Goal: Information Seeking & Learning: Learn about a topic

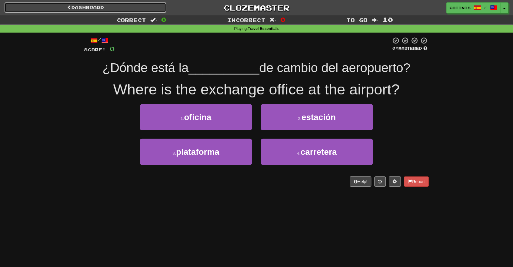
click at [123, 5] on link "Dashboard" at bounding box center [86, 7] width 162 height 10
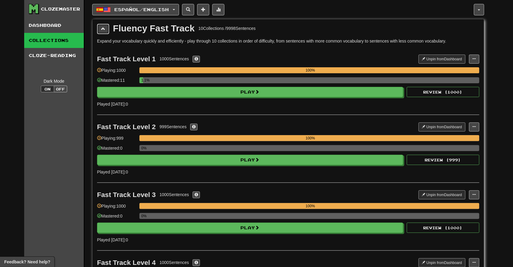
click at [107, 31] on button at bounding box center [103, 29] width 12 height 10
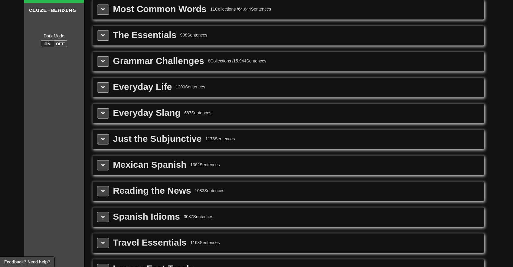
scroll to position [157, 0]
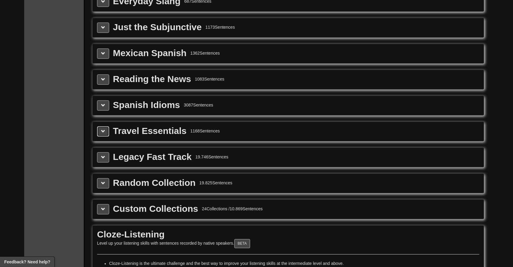
click at [104, 132] on span at bounding box center [103, 131] width 4 height 4
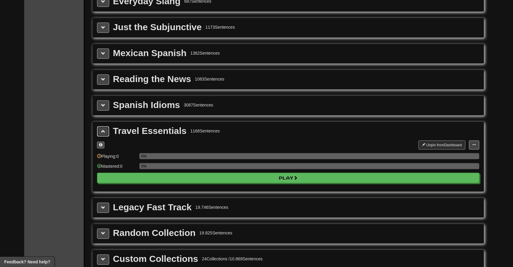
click at [104, 132] on span at bounding box center [103, 131] width 4 height 4
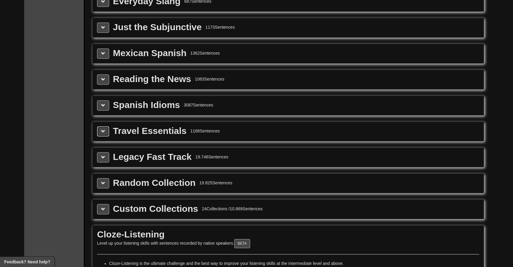
scroll to position [0, 0]
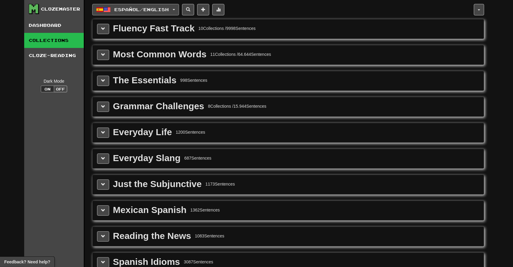
click at [178, 10] on button "Español / English" at bounding box center [135, 9] width 87 height 11
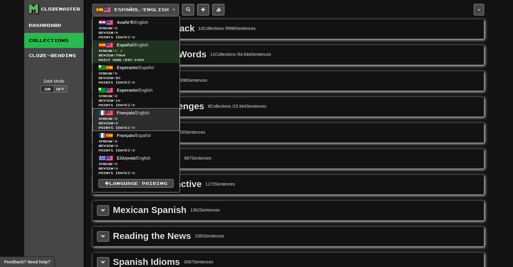
click at [141, 117] on span "Streak: 0" at bounding box center [136, 119] width 75 height 5
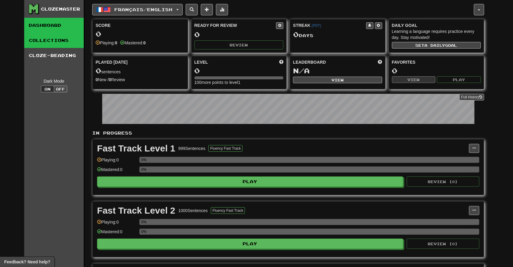
click at [62, 39] on link "Collections" at bounding box center [54, 40] width 60 height 15
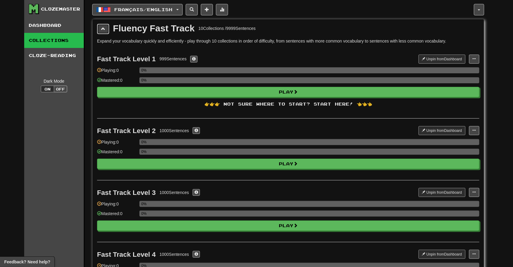
click at [105, 30] on button at bounding box center [103, 29] width 12 height 10
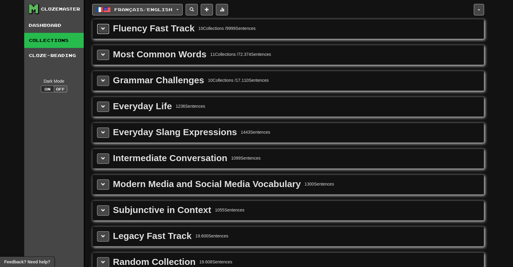
scroll to position [39, 0]
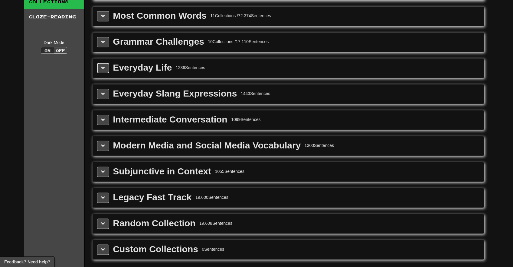
click at [104, 71] on button at bounding box center [103, 68] width 12 height 10
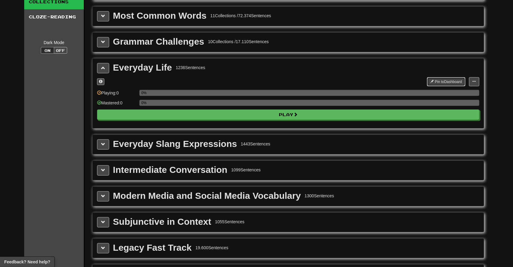
click at [442, 80] on button "Pin to Dashboard" at bounding box center [446, 81] width 38 height 9
click at [105, 68] on span at bounding box center [103, 68] width 4 height 4
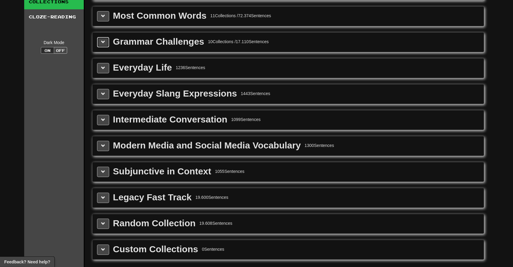
click at [104, 44] on span at bounding box center [103, 42] width 4 height 4
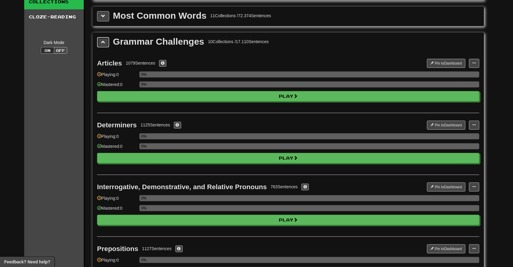
click at [104, 44] on span at bounding box center [103, 42] width 4 height 4
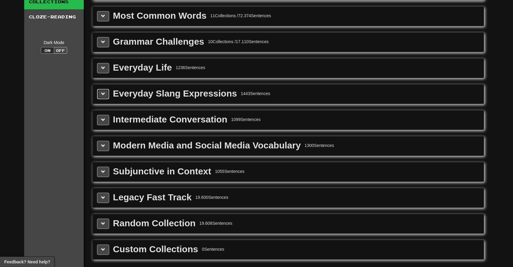
click at [102, 91] on button at bounding box center [103, 94] width 12 height 10
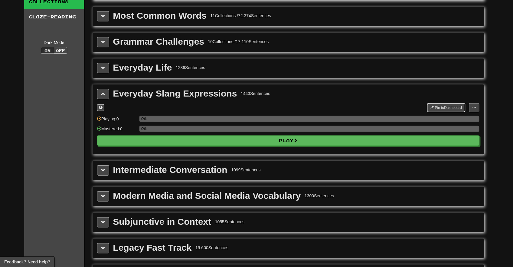
click at [441, 106] on button "Pin to Dashboard" at bounding box center [446, 107] width 38 height 9
click at [105, 93] on button at bounding box center [103, 94] width 12 height 10
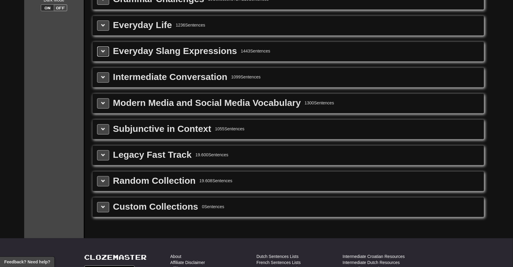
scroll to position [79, 0]
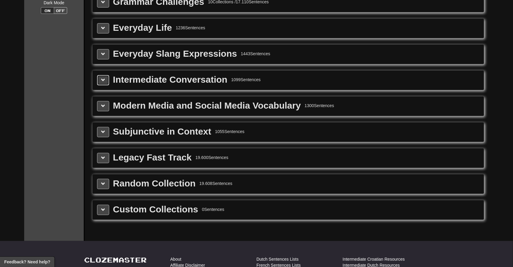
click at [105, 82] on button at bounding box center [103, 80] width 12 height 10
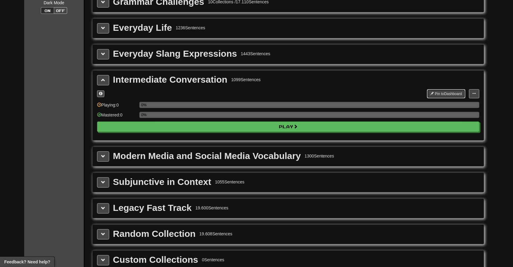
click at [450, 93] on button "Pin to Dashboard" at bounding box center [446, 93] width 38 height 9
click at [105, 81] on span at bounding box center [103, 80] width 4 height 4
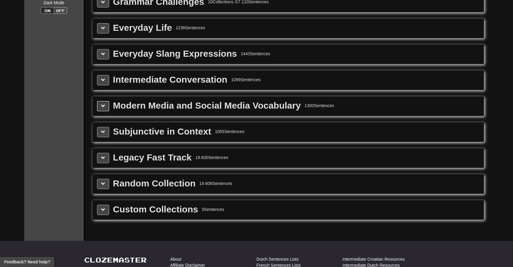
click at [105, 103] on button at bounding box center [103, 106] width 12 height 10
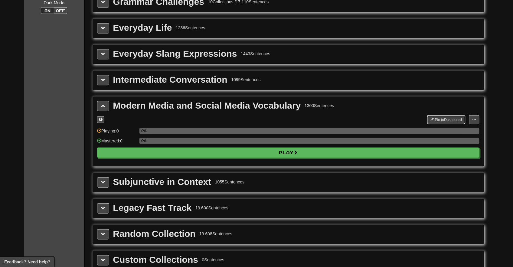
click at [442, 119] on button "Pin to Dashboard" at bounding box center [446, 119] width 38 height 9
click at [101, 106] on button at bounding box center [103, 106] width 12 height 10
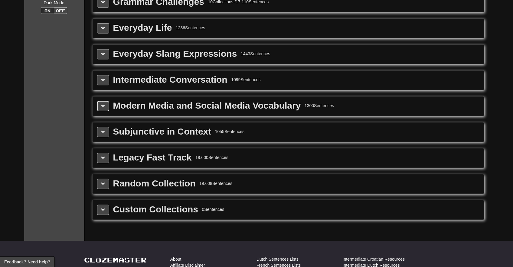
scroll to position [124, 0]
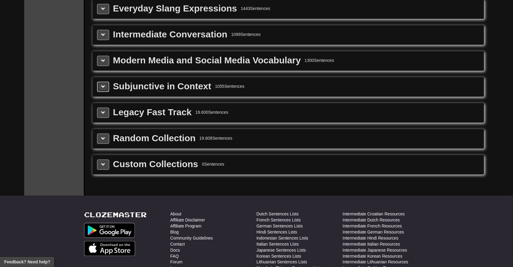
click at [106, 87] on button at bounding box center [103, 87] width 12 height 10
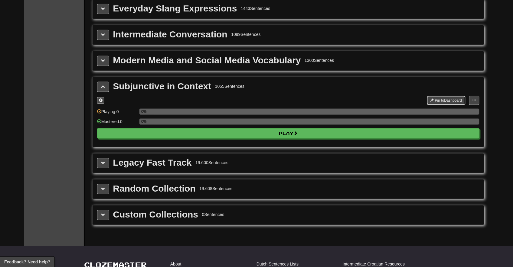
click at [445, 101] on button "Pin to Dashboard" at bounding box center [446, 100] width 38 height 9
click at [102, 88] on span at bounding box center [103, 87] width 4 height 4
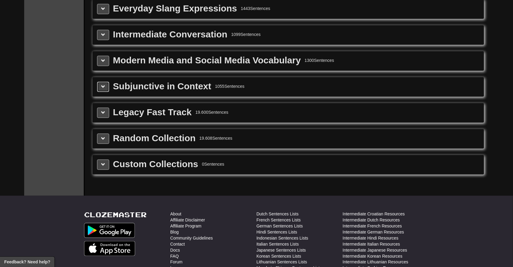
scroll to position [0, 0]
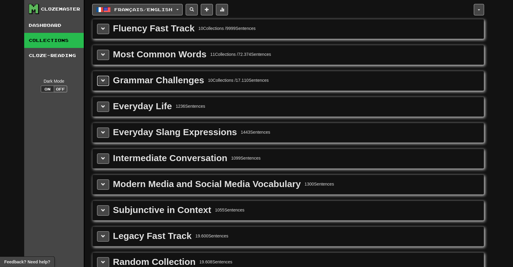
click at [103, 84] on button at bounding box center [103, 81] width 12 height 10
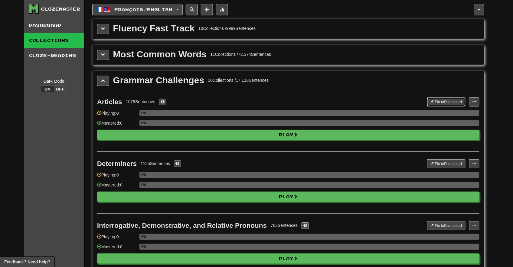
click at [439, 102] on button "Pin to Dashboard" at bounding box center [446, 102] width 38 height 9
click at [432, 163] on span at bounding box center [432, 164] width 4 height 4
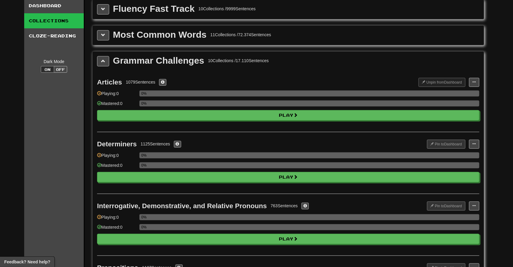
scroll to position [42, 0]
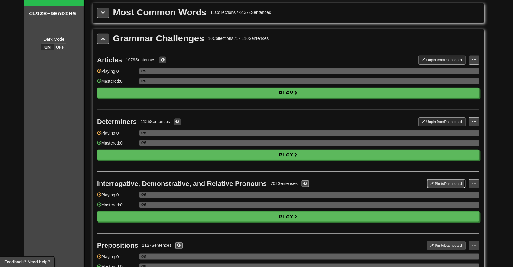
click at [442, 185] on button "Pin to Dashboard" at bounding box center [446, 184] width 38 height 9
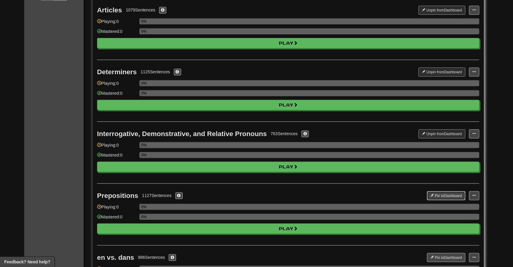
click at [442, 196] on button "Pin to Dashboard" at bounding box center [446, 196] width 38 height 9
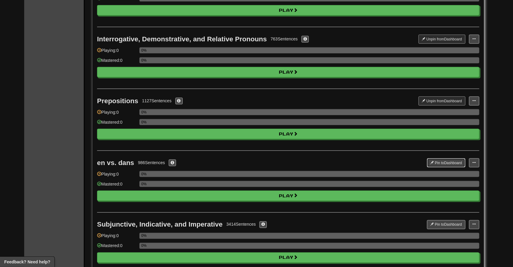
click at [439, 162] on button "Pin to Dashboard" at bounding box center [446, 163] width 38 height 9
click at [452, 224] on button "Pin to Dashboard" at bounding box center [446, 225] width 38 height 9
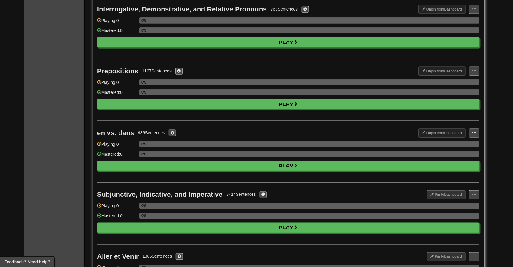
scroll to position [261, 0]
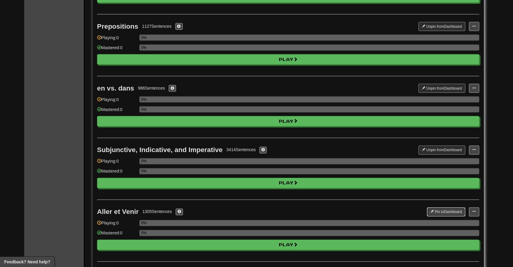
click at [446, 213] on button "Pin to Dashboard" at bounding box center [446, 212] width 38 height 9
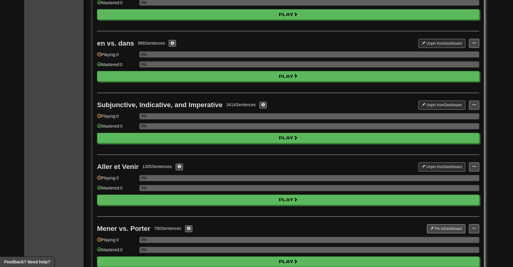
scroll to position [329, 0]
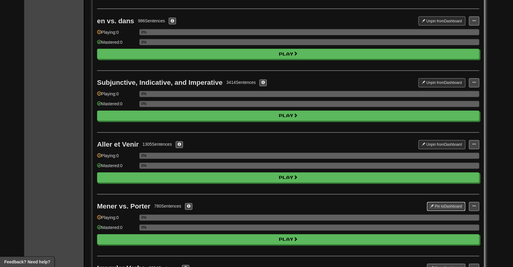
click at [440, 206] on button "Pin to Dashboard" at bounding box center [446, 206] width 38 height 9
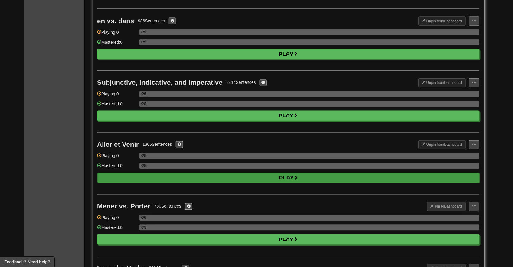
scroll to position [396, 0]
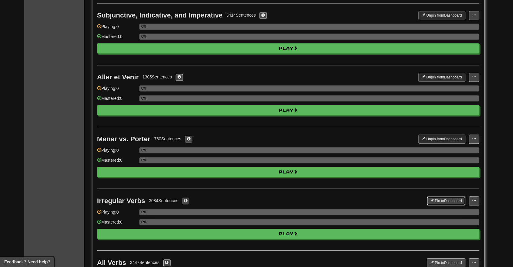
click at [442, 200] on button "Pin to Dashboard" at bounding box center [446, 201] width 38 height 9
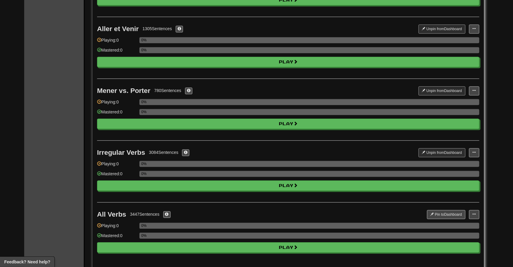
scroll to position [467, 0]
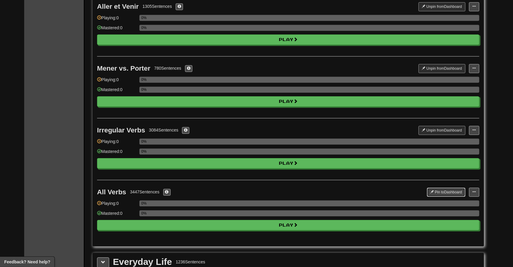
click at [449, 196] on button "Pin to Dashboard" at bounding box center [446, 192] width 38 height 9
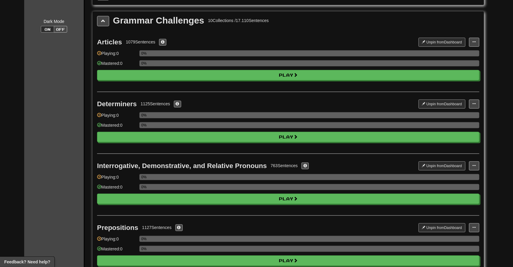
scroll to position [0, 0]
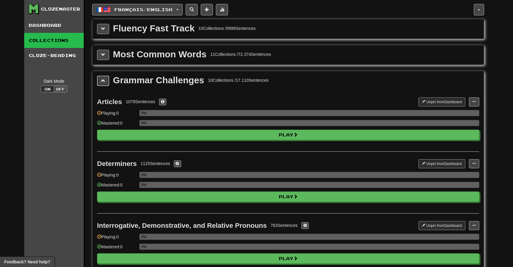
click at [105, 80] on button at bounding box center [103, 81] width 12 height 10
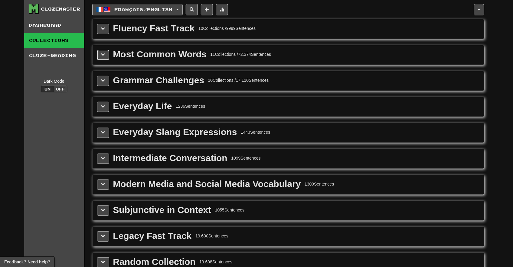
click at [105, 54] on span at bounding box center [103, 55] width 4 height 4
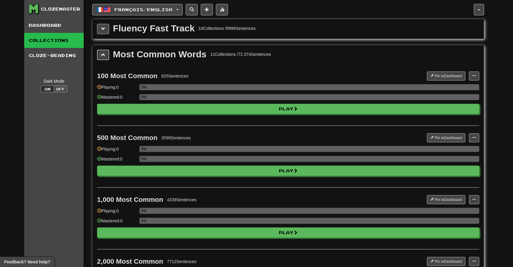
click at [105, 54] on span at bounding box center [103, 55] width 4 height 4
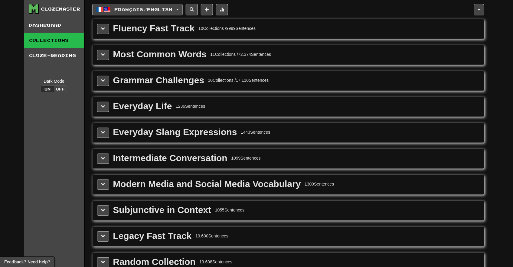
click at [125, 11] on span "Français / English" at bounding box center [144, 9] width 58 height 5
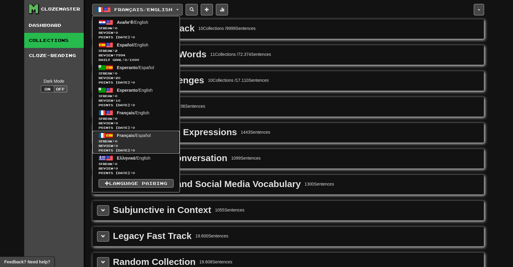
click at [128, 135] on span "Français" at bounding box center [126, 135] width 18 height 5
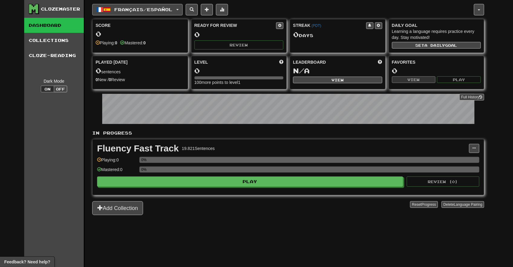
click at [161, 11] on span "Français / Español" at bounding box center [144, 9] width 58 height 5
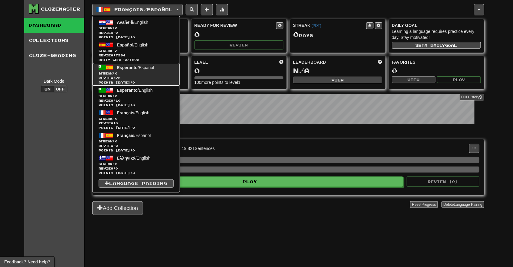
click at [140, 76] on span "Review: 20" at bounding box center [136, 78] width 75 height 5
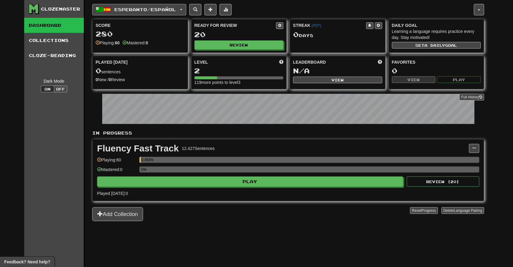
click at [139, 11] on span "Esperanto / Español" at bounding box center [146, 9] width 62 height 5
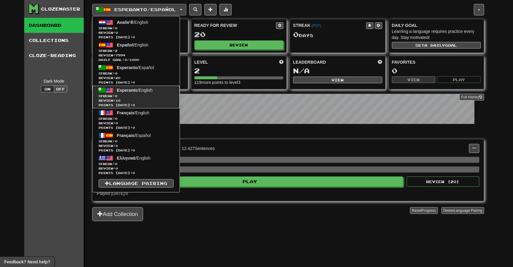
click at [138, 91] on span "Esperanto / English" at bounding box center [135, 90] width 36 height 5
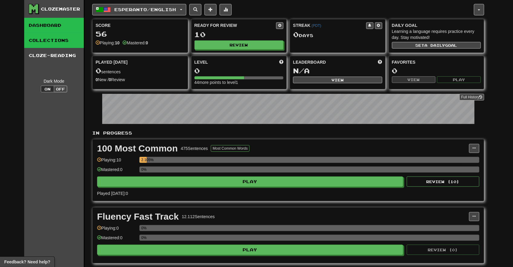
click at [34, 36] on link "Collections" at bounding box center [54, 40] width 60 height 15
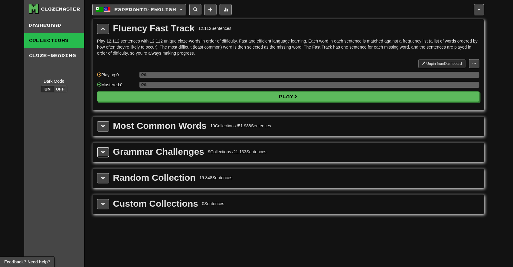
click at [103, 152] on span at bounding box center [103, 152] width 4 height 4
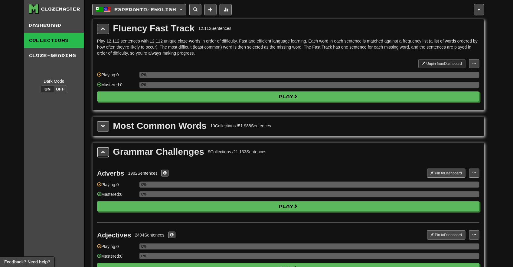
scroll to position [18, 0]
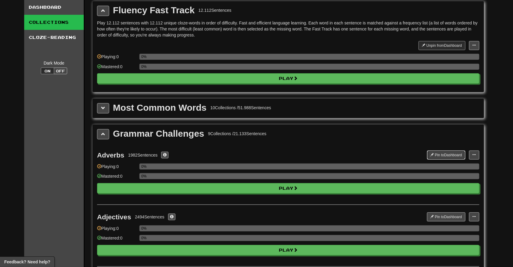
click at [453, 155] on button "Pin to Dashboard" at bounding box center [446, 155] width 38 height 9
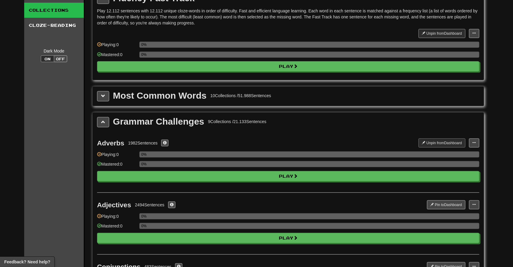
scroll to position [45, 0]
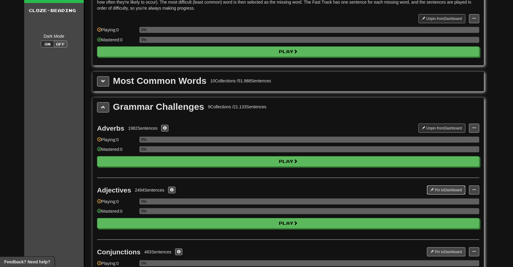
click at [451, 195] on button "Pin to Dashboard" at bounding box center [446, 190] width 38 height 9
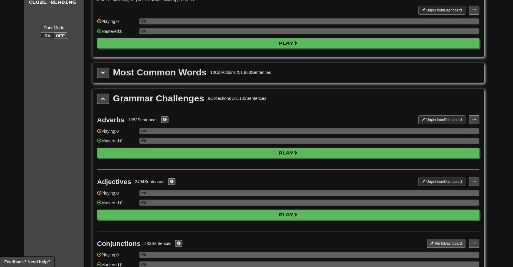
scroll to position [115, 0]
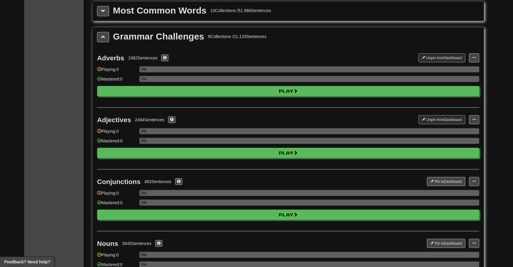
click at [452, 187] on div "Conjunctions 483 Sentences Pin to Dashboard Pin to Dashboard Manage Sentences P…" at bounding box center [288, 201] width 382 height 62
click at [452, 185] on button "Pin to Dashboard" at bounding box center [446, 181] width 38 height 9
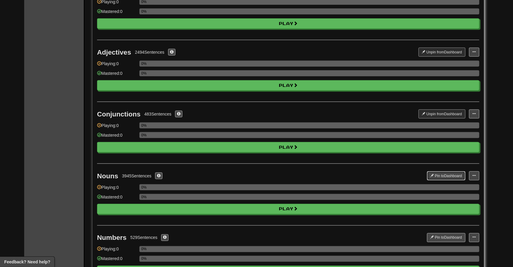
click at [451, 179] on button "Pin to Dashboard" at bounding box center [446, 176] width 38 height 9
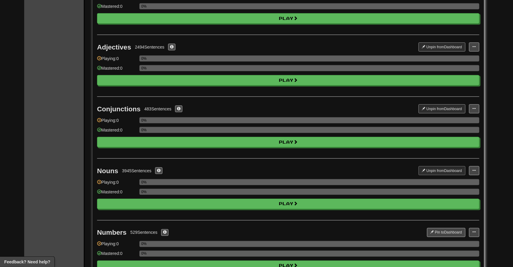
scroll to position [230, 0]
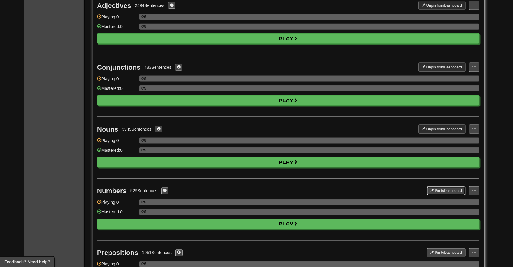
click at [448, 191] on button "Pin to Dashboard" at bounding box center [446, 191] width 38 height 9
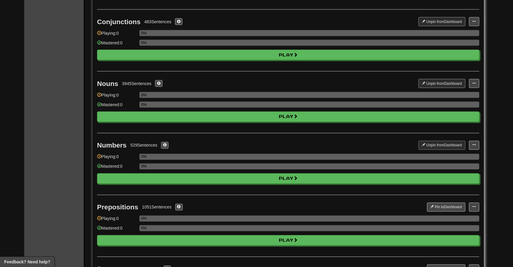
scroll to position [298, 0]
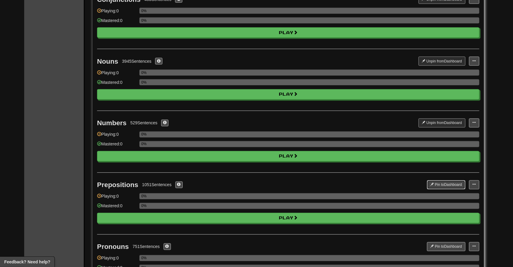
click at [448, 184] on button "Pin to Dashboard" at bounding box center [446, 185] width 38 height 9
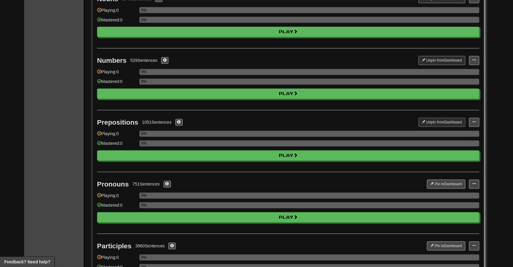
scroll to position [383, 0]
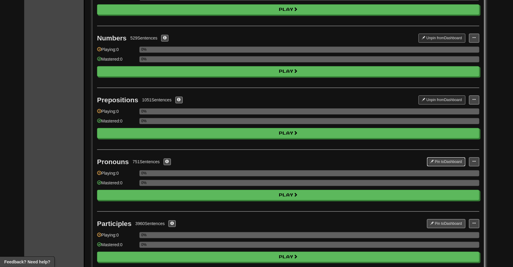
click at [447, 164] on button "Pin to Dashboard" at bounding box center [446, 162] width 38 height 9
click at [447, 227] on button "Pin to Dashboard" at bounding box center [446, 224] width 38 height 9
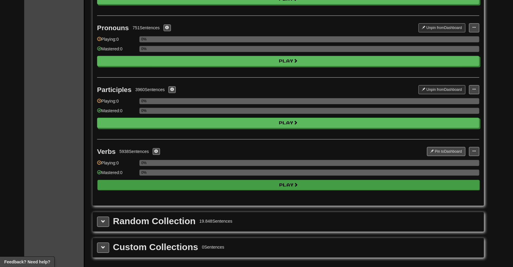
scroll to position [515, 0]
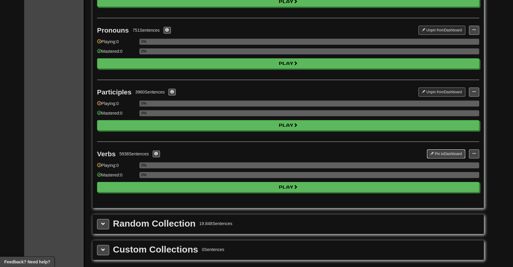
click at [441, 156] on button "Pin to Dashboard" at bounding box center [446, 154] width 38 height 9
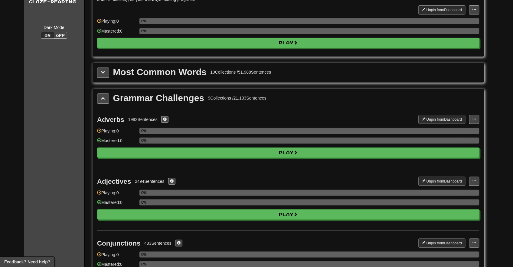
scroll to position [40, 0]
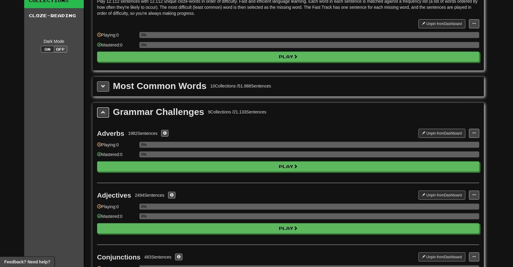
click at [102, 116] on button at bounding box center [103, 113] width 12 height 10
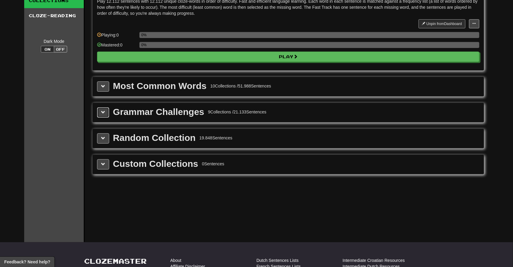
scroll to position [0, 0]
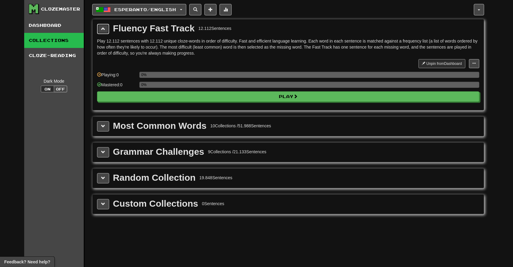
click at [104, 28] on span at bounding box center [103, 29] width 4 height 4
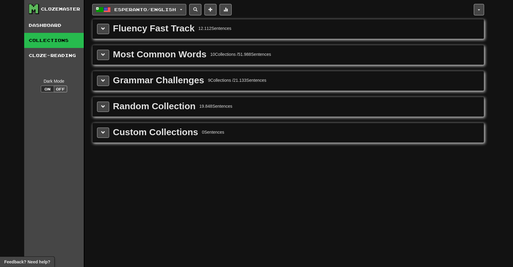
click at [133, 10] on span "Esperanto / English" at bounding box center [146, 9] width 62 height 5
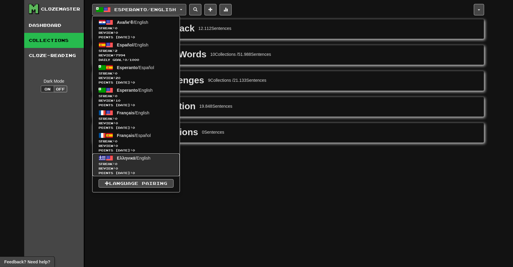
click at [136, 162] on link "Ελληνικά / English Streak: 0 Review: 0 Points today: 0" at bounding box center [135, 165] width 87 height 23
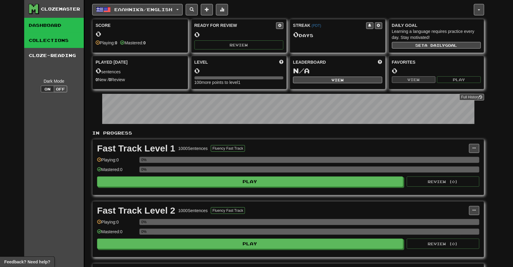
click at [62, 41] on link "Collections" at bounding box center [54, 40] width 60 height 15
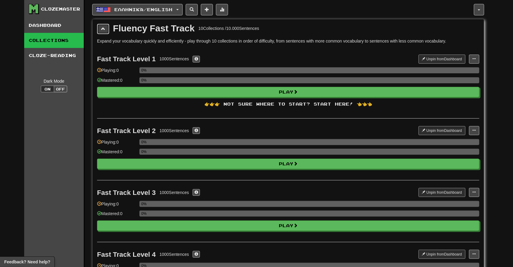
click at [105, 26] on button at bounding box center [103, 29] width 12 height 10
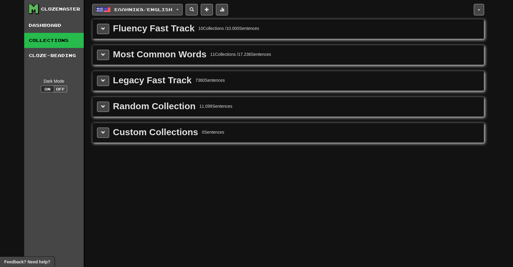
click at [115, 11] on span "Ελληνικά / English" at bounding box center [144, 9] width 58 height 5
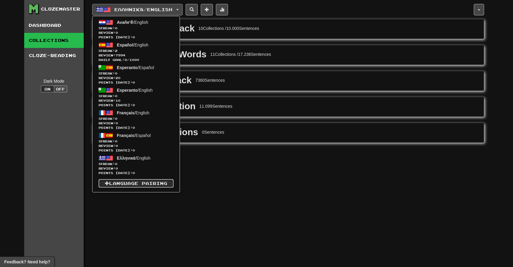
click at [143, 183] on link "Language Pairing" at bounding box center [136, 184] width 75 height 8
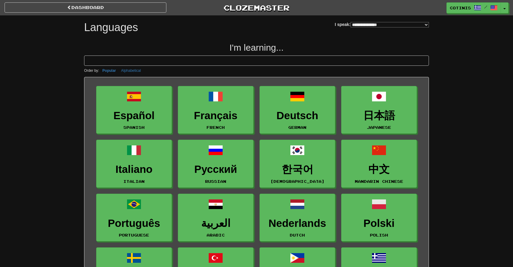
select select "*******"
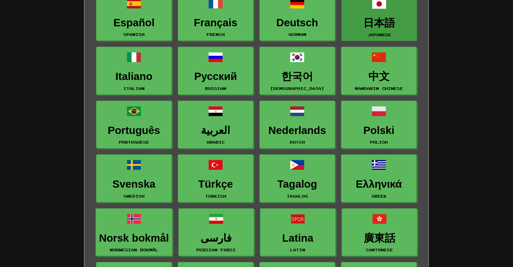
scroll to position [10, 0]
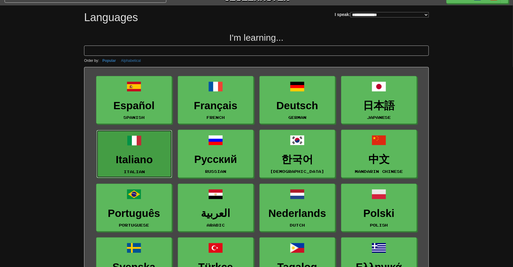
click at [150, 158] on h3 "Italiano" at bounding box center [134, 160] width 69 height 12
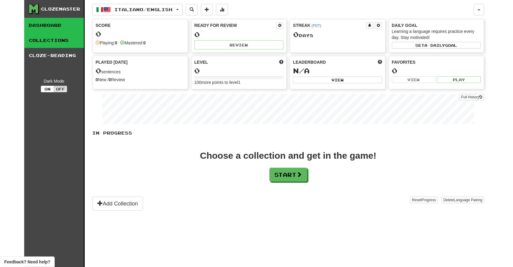
click at [68, 43] on link "Collections" at bounding box center [54, 40] width 60 height 15
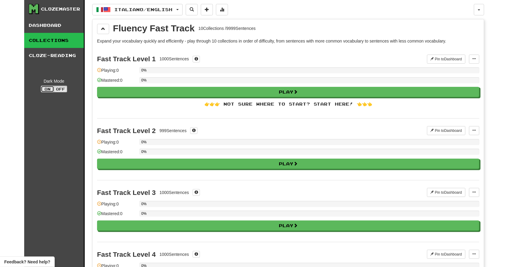
click at [47, 88] on button "On" at bounding box center [47, 89] width 13 height 7
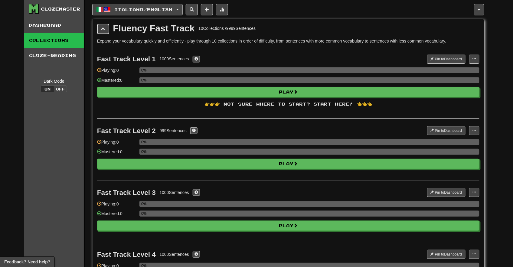
click at [101, 28] on span at bounding box center [103, 29] width 4 height 4
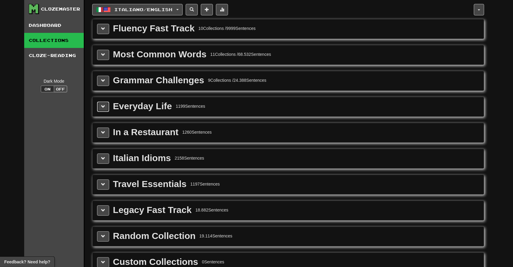
click at [107, 106] on button at bounding box center [103, 107] width 12 height 10
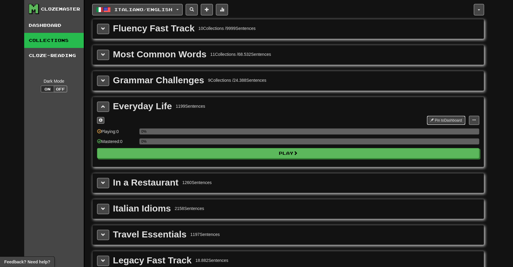
click at [442, 117] on button "Pin to Dashboard" at bounding box center [446, 120] width 38 height 9
click at [104, 107] on span at bounding box center [103, 107] width 4 height 4
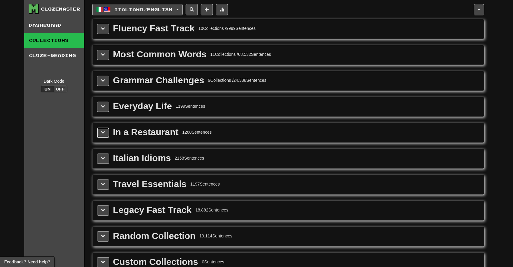
click at [104, 136] on button at bounding box center [103, 133] width 12 height 10
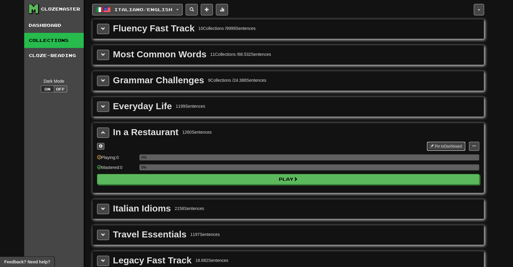
click at [436, 146] on button "Pin to Dashboard" at bounding box center [446, 146] width 38 height 9
click at [103, 131] on span at bounding box center [103, 133] width 4 height 4
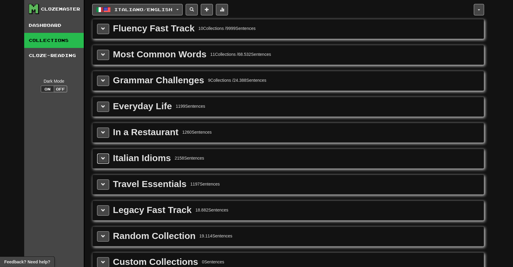
click at [107, 161] on button at bounding box center [103, 159] width 12 height 10
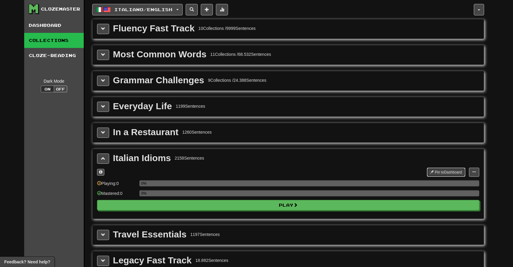
click at [435, 173] on button "Pin to Dashboard" at bounding box center [446, 172] width 38 height 9
click at [102, 159] on span at bounding box center [103, 159] width 4 height 4
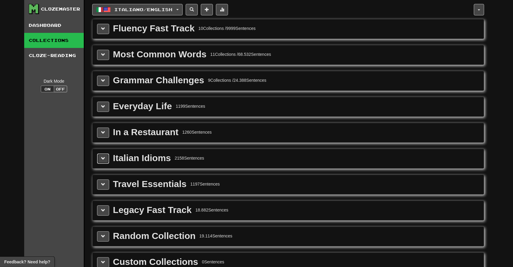
scroll to position [67, 0]
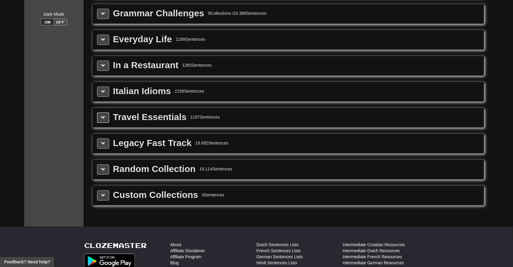
click at [105, 120] on button at bounding box center [103, 118] width 12 height 10
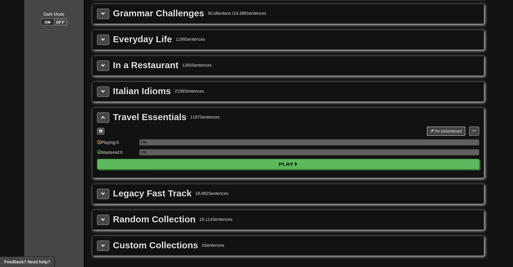
click at [428, 131] on button "Pin to Dashboard" at bounding box center [446, 131] width 38 height 9
click at [104, 118] on span at bounding box center [103, 117] width 4 height 4
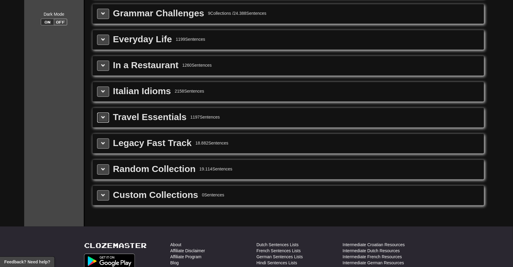
scroll to position [0, 0]
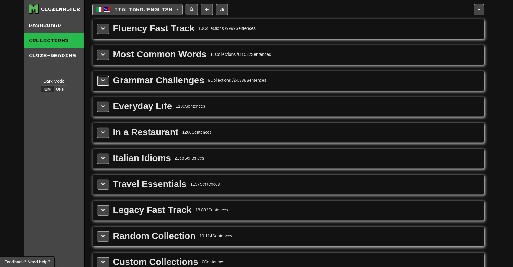
click at [101, 82] on button at bounding box center [103, 81] width 12 height 10
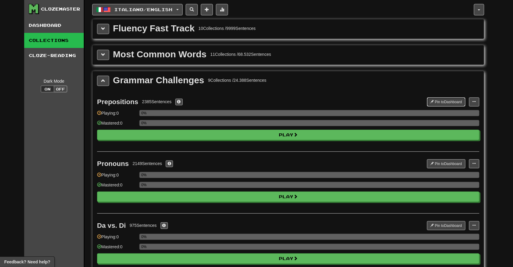
click at [438, 101] on button "Pin to Dashboard" at bounding box center [446, 102] width 38 height 9
click at [444, 166] on button "Pin to Dashboard" at bounding box center [446, 164] width 38 height 9
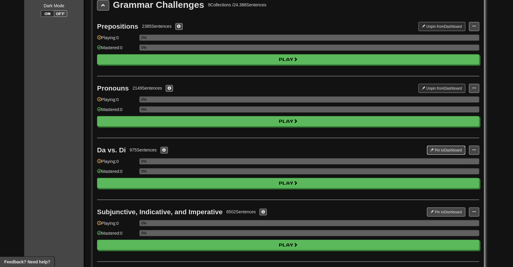
click at [442, 151] on button "Pin to Dashboard" at bounding box center [446, 150] width 38 height 9
click at [446, 214] on button "Pin to Dashboard" at bounding box center [446, 212] width 38 height 9
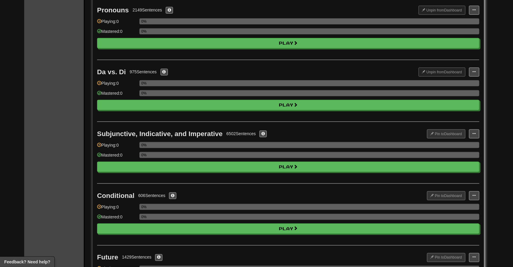
scroll to position [176, 0]
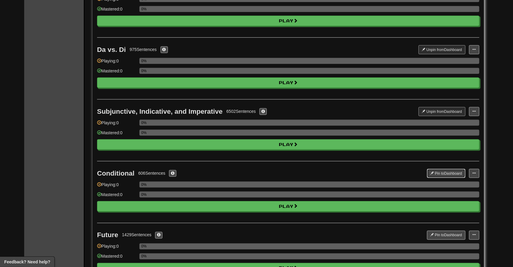
click at [442, 177] on button "Pin to Dashboard" at bounding box center [446, 173] width 38 height 9
click at [447, 235] on button "Pin to Dashboard" at bounding box center [446, 235] width 38 height 9
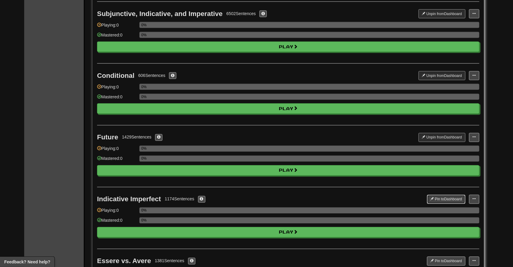
click at [444, 202] on button "Pin to Dashboard" at bounding box center [446, 199] width 38 height 9
click at [449, 259] on button "Pin to Dashboard" at bounding box center [446, 261] width 38 height 9
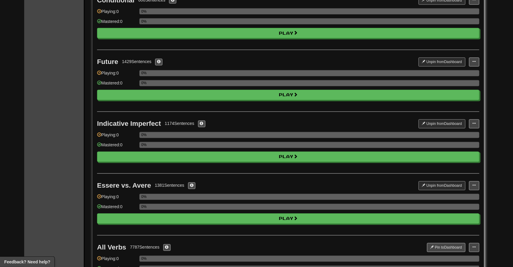
scroll to position [372, 0]
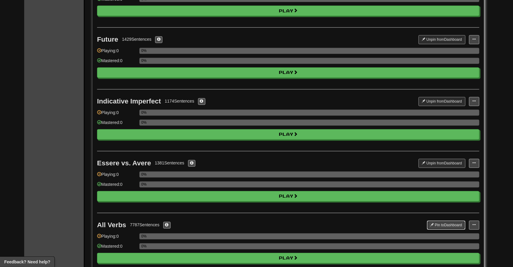
click at [450, 224] on button "Pin to Dashboard" at bounding box center [446, 225] width 38 height 9
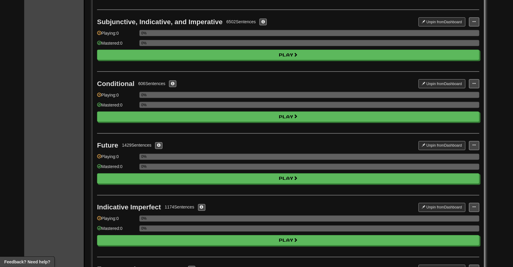
scroll to position [0, 0]
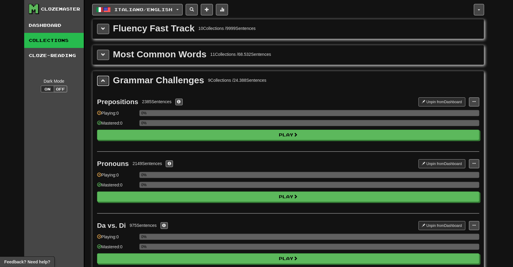
click at [100, 81] on button at bounding box center [103, 81] width 12 height 10
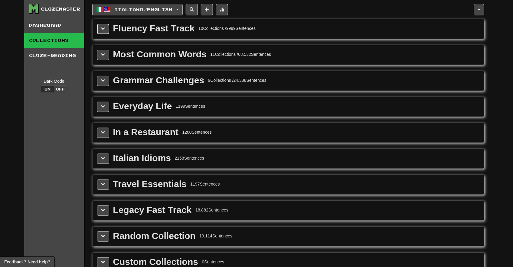
click at [105, 31] on span at bounding box center [103, 29] width 4 height 4
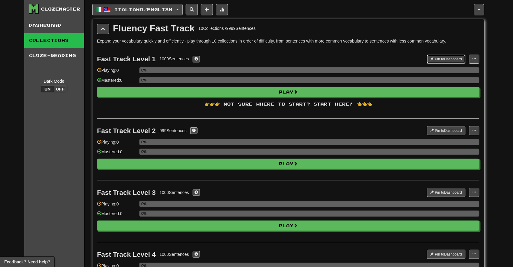
click at [442, 59] on button "Pin to Dashboard" at bounding box center [446, 59] width 38 height 9
click at [455, 129] on button "Pin to Dashboard" at bounding box center [446, 130] width 38 height 9
click at [442, 190] on button "Pin to Dashboard" at bounding box center [446, 192] width 38 height 9
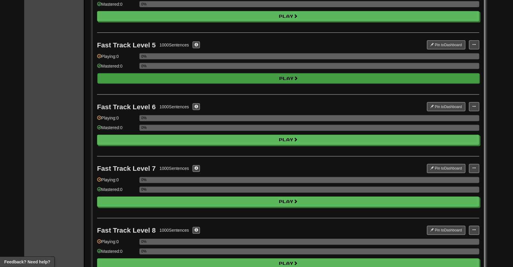
scroll to position [255, 0]
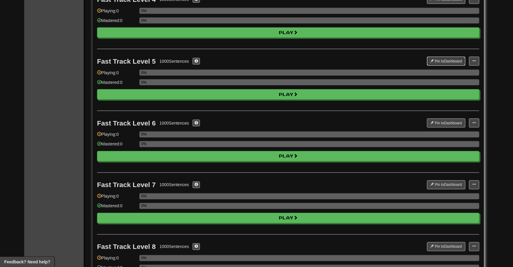
click at [443, 60] on button "Pin to Dashboard" at bounding box center [446, 61] width 38 height 9
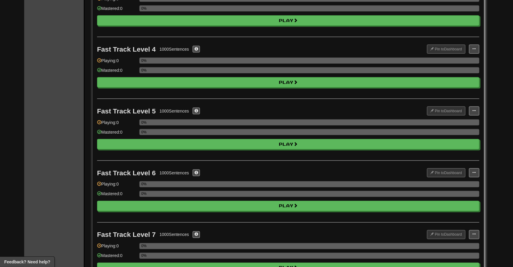
scroll to position [161, 0]
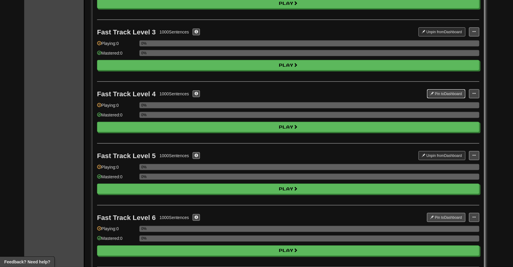
click at [445, 91] on button "Pin to Dashboard" at bounding box center [446, 93] width 38 height 9
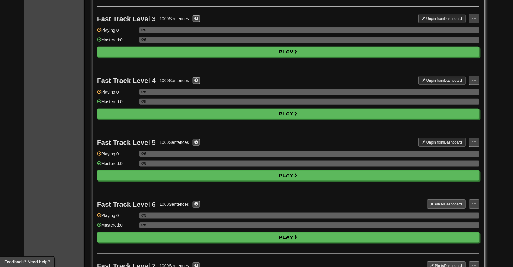
scroll to position [213, 0]
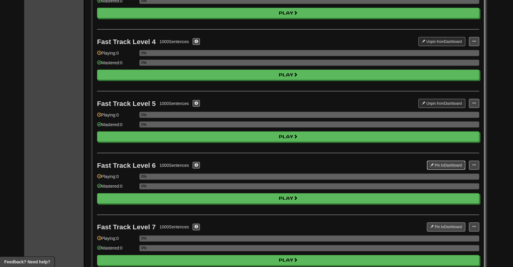
click at [442, 166] on button "Pin to Dashboard" at bounding box center [446, 165] width 38 height 9
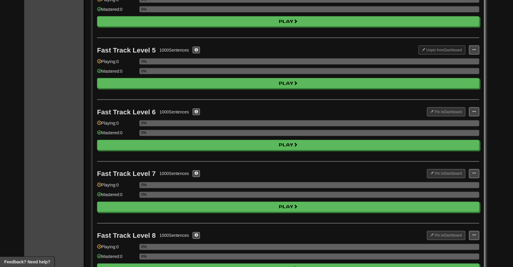
scroll to position [289, 0]
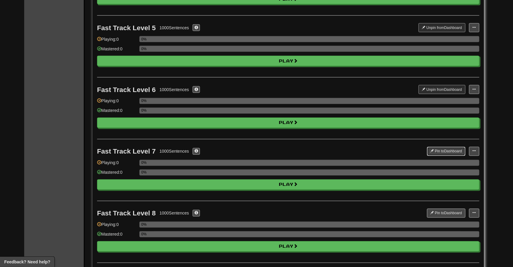
click at [442, 150] on button "Pin to Dashboard" at bounding box center [446, 151] width 38 height 9
click at [443, 210] on button "Pin to Dashboard" at bounding box center [446, 213] width 38 height 9
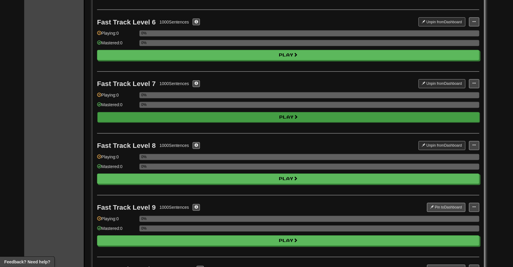
scroll to position [424, 0]
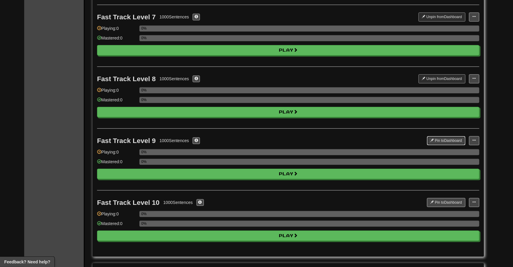
click at [445, 141] on button "Pin to Dashboard" at bounding box center [446, 140] width 38 height 9
click at [442, 203] on button "Pin to Dashboard" at bounding box center [446, 202] width 38 height 9
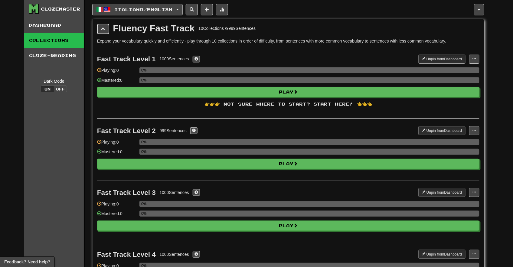
click at [99, 30] on button at bounding box center [103, 29] width 12 height 10
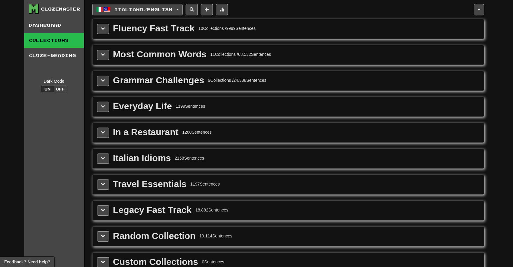
click at [139, 11] on span "Italiano / English" at bounding box center [144, 9] width 58 height 5
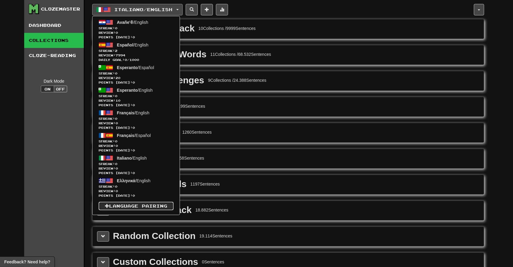
click at [147, 206] on link "Language Pairing" at bounding box center [136, 206] width 75 height 8
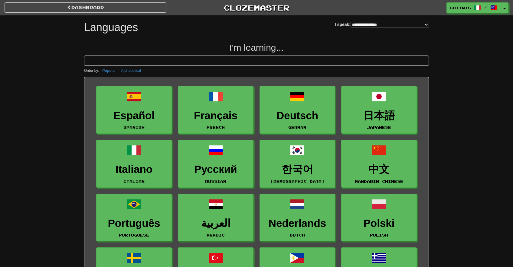
select select "*******"
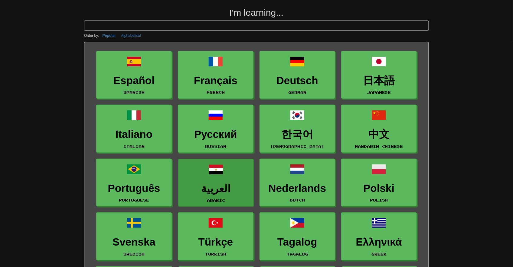
scroll to position [83, 0]
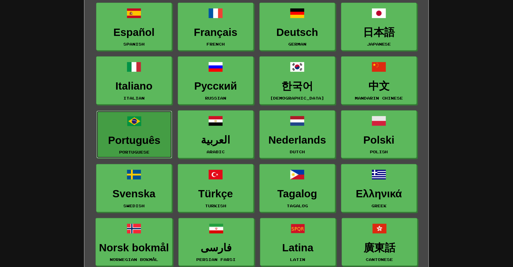
click at [150, 152] on link "Português Portuguese" at bounding box center [134, 135] width 76 height 48
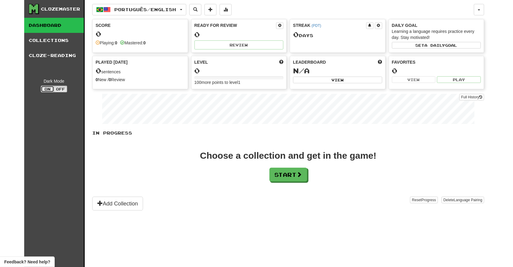
click at [48, 92] on button "On" at bounding box center [47, 89] width 13 height 7
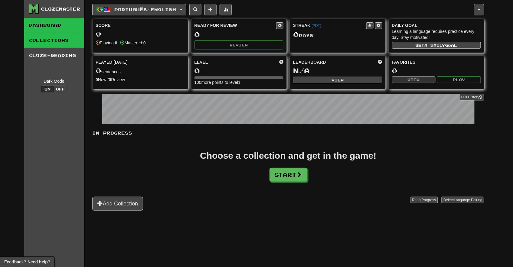
click at [59, 41] on link "Collections" at bounding box center [54, 40] width 60 height 15
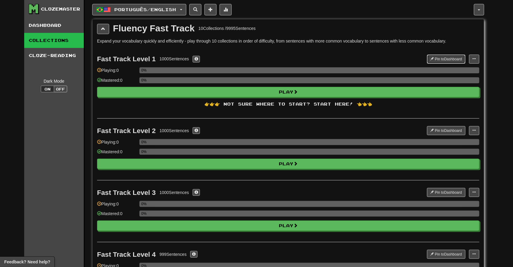
click at [442, 58] on button "Pin to Dashboard" at bounding box center [446, 59] width 38 height 9
click at [444, 131] on button "Pin to Dashboard" at bounding box center [446, 130] width 38 height 9
click at [451, 193] on button "Pin to Dashboard" at bounding box center [446, 192] width 38 height 9
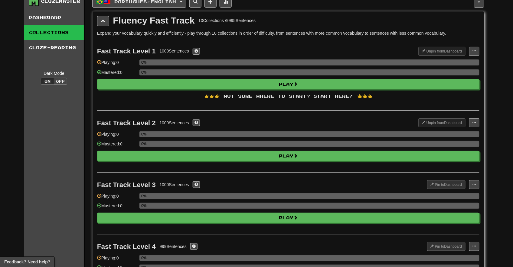
scroll to position [86, 0]
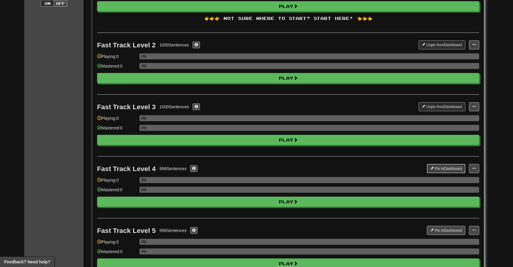
click at [443, 169] on button "Pin to Dashboard" at bounding box center [446, 168] width 38 height 9
click at [445, 230] on button "Pin to Dashboard" at bounding box center [446, 230] width 38 height 9
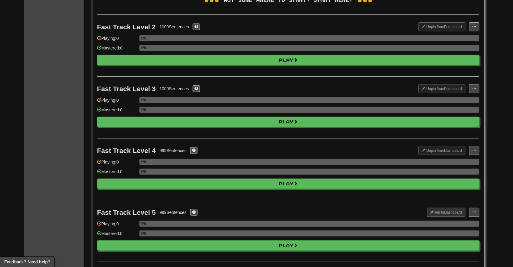
scroll to position [260, 0]
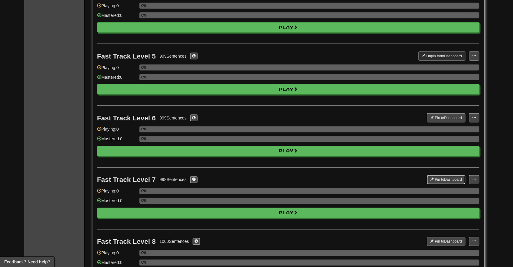
click at [443, 182] on button "Pin to Dashboard" at bounding box center [446, 180] width 38 height 9
click at [443, 117] on button "Pin to Dashboard" at bounding box center [446, 118] width 38 height 9
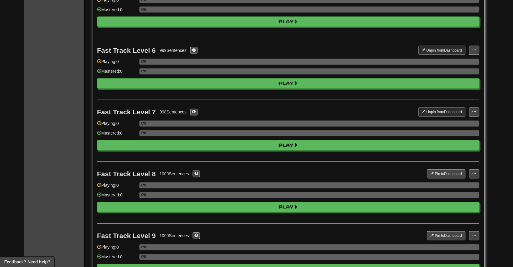
scroll to position [351, 0]
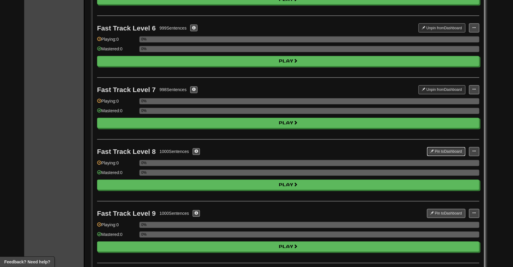
click at [441, 155] on button "Pin to Dashboard" at bounding box center [446, 151] width 38 height 9
click at [444, 213] on button "Pin to Dashboard" at bounding box center [446, 213] width 38 height 9
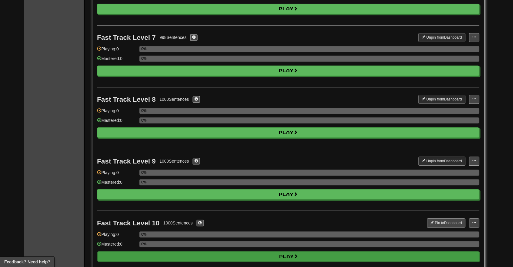
scroll to position [470, 0]
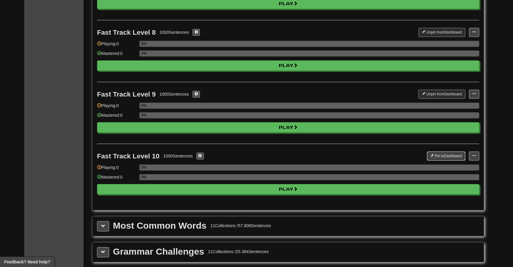
click at [444, 154] on button "Pin to Dashboard" at bounding box center [446, 156] width 38 height 9
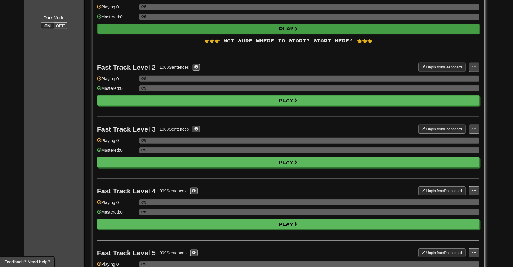
scroll to position [0, 0]
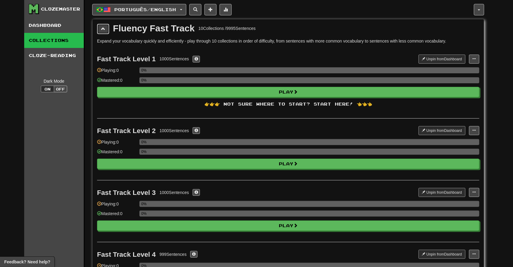
click at [102, 29] on span at bounding box center [103, 29] width 4 height 4
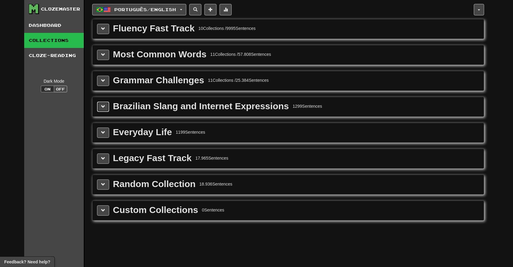
click at [103, 108] on span at bounding box center [103, 107] width 4 height 4
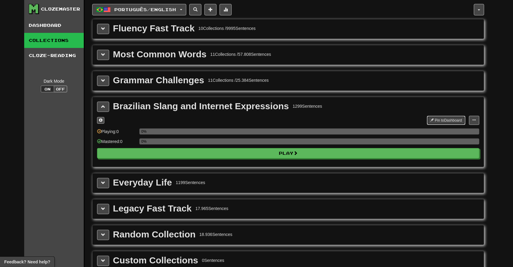
click at [443, 120] on button "Pin to Dashboard" at bounding box center [446, 120] width 38 height 9
click at [103, 106] on span at bounding box center [103, 107] width 4 height 4
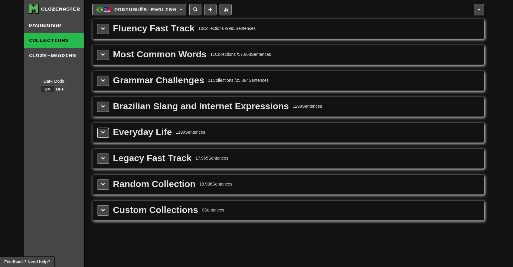
click at [105, 134] on button at bounding box center [103, 133] width 12 height 10
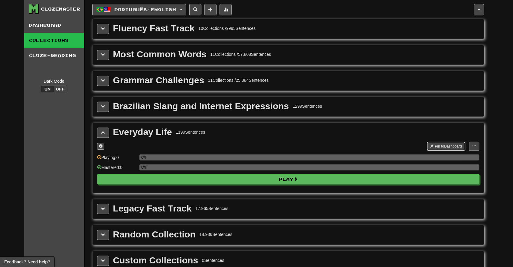
click at [434, 144] on button "Pin to Dashboard" at bounding box center [446, 146] width 38 height 9
click at [102, 132] on span at bounding box center [103, 133] width 4 height 4
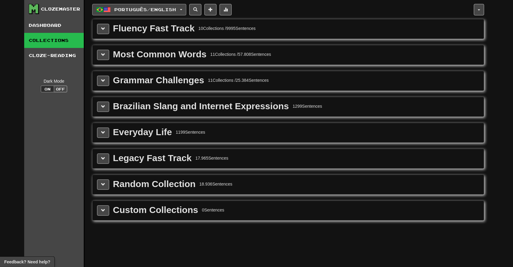
click at [129, 12] on span "Português / English" at bounding box center [146, 9] width 62 height 5
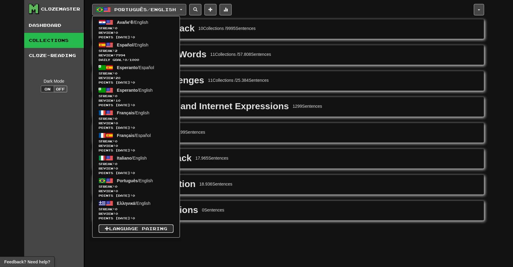
click at [129, 230] on link "Language Pairing" at bounding box center [136, 229] width 75 height 8
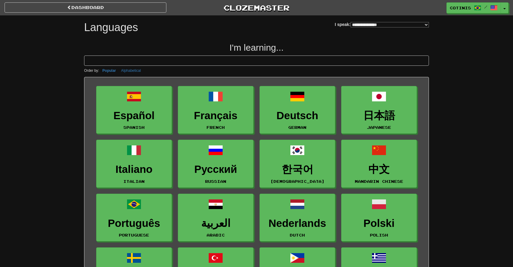
select select "*******"
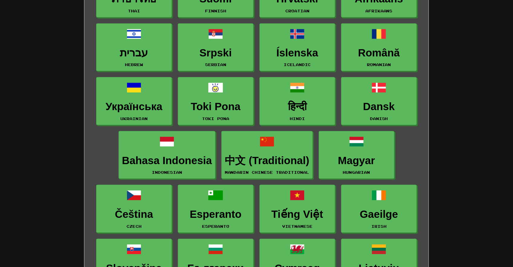
scroll to position [523, 0]
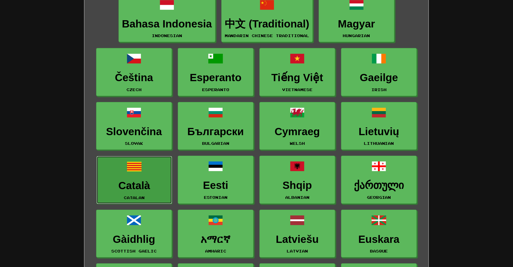
click at [117, 188] on h3 "Català" at bounding box center [134, 186] width 69 height 12
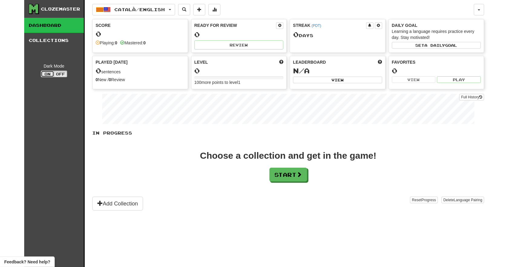
click at [47, 76] on button "On" at bounding box center [47, 74] width 13 height 7
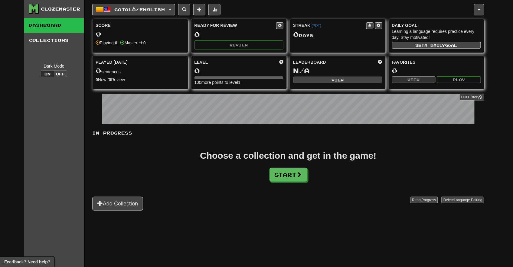
click at [54, 27] on link "Dashboard" at bounding box center [54, 25] width 60 height 15
click at [54, 36] on link "Collections" at bounding box center [54, 40] width 60 height 15
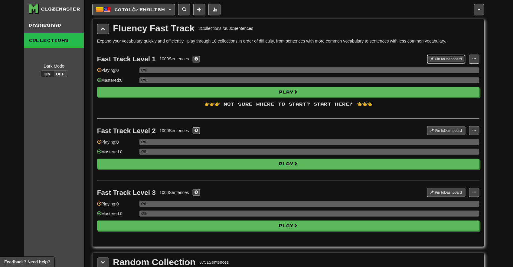
click at [450, 56] on button "Pin to Dashboard" at bounding box center [446, 59] width 38 height 9
click at [442, 132] on button "Pin to Dashboard" at bounding box center [446, 130] width 38 height 9
click at [438, 195] on button "Pin to Dashboard" at bounding box center [446, 192] width 38 height 9
click at [105, 33] on button at bounding box center [103, 29] width 12 height 10
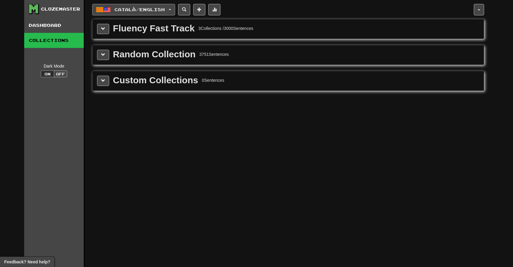
click at [125, 8] on span "Català / English" at bounding box center [140, 9] width 50 height 5
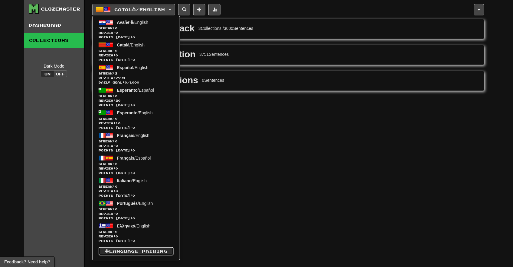
click at [149, 253] on link "Language Pairing" at bounding box center [136, 252] width 75 height 8
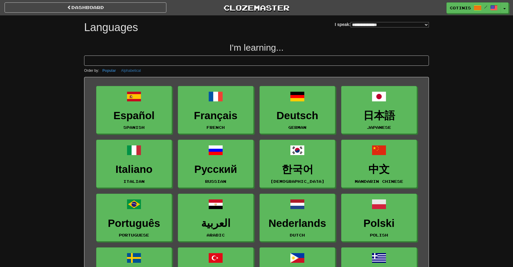
select select "*******"
click at [386, 23] on select "**********" at bounding box center [389, 24] width 78 height 5
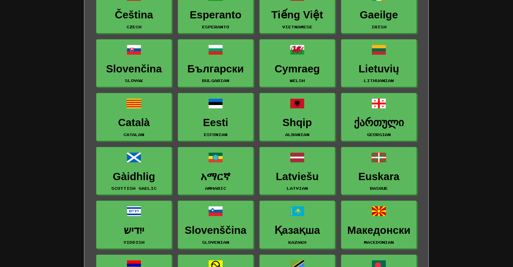
scroll to position [296, 0]
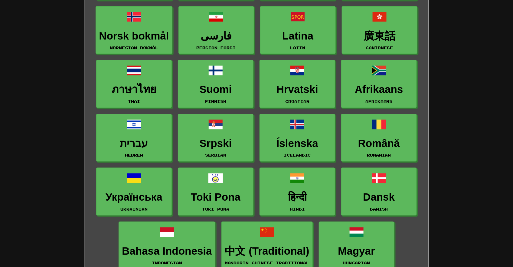
drag, startPoint x: 181, startPoint y: 137, endPoint x: 239, endPoint y: 2, distance: 147.0
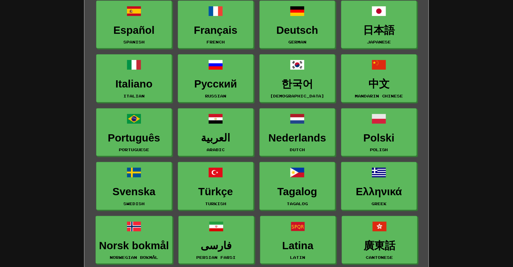
scroll to position [0, 0]
